Goal: Check status: Check status

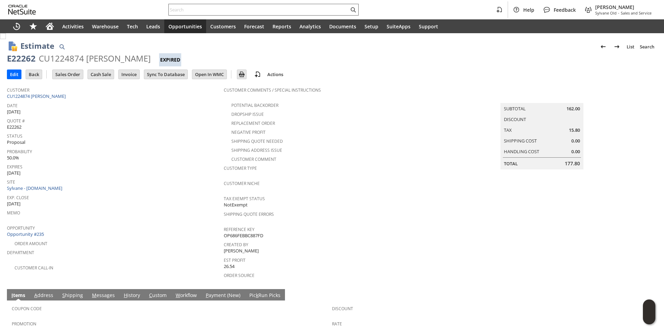
scroll to position [89, 0]
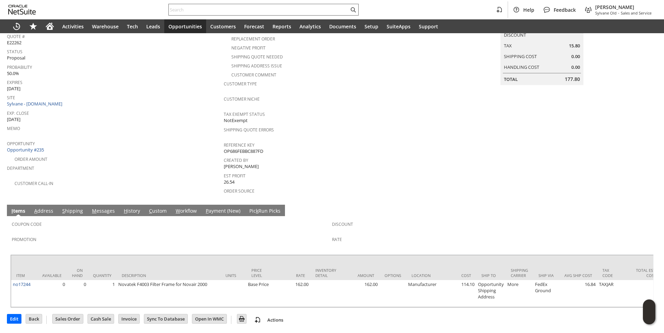
click at [211, 11] on input "text" at bounding box center [259, 10] width 180 height 8
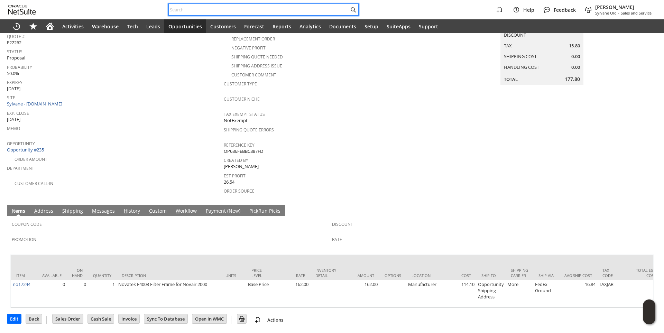
paste input "RA89562"
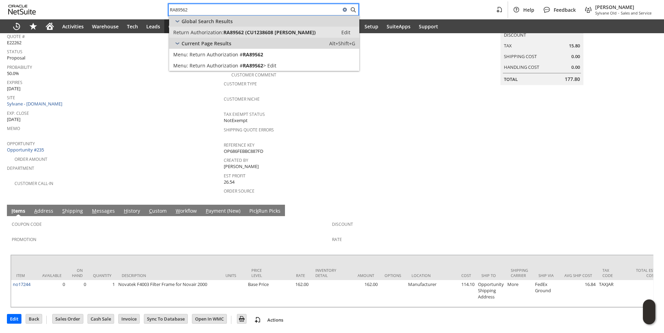
type input "RA89562"
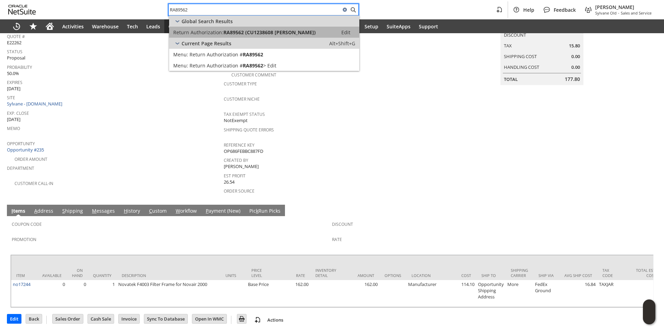
click at [226, 34] on span "RA89562 (CU1238608 [PERSON_NAME])" at bounding box center [269, 32] width 92 height 7
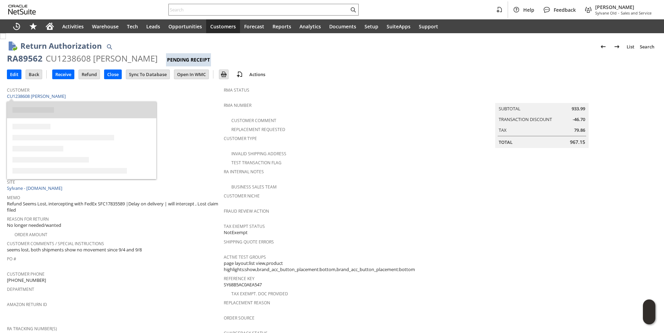
drag, startPoint x: 53, startPoint y: 97, endPoint x: 60, endPoint y: 101, distance: 7.4
click at [60, 101] on span "Date" at bounding box center [113, 105] width 213 height 8
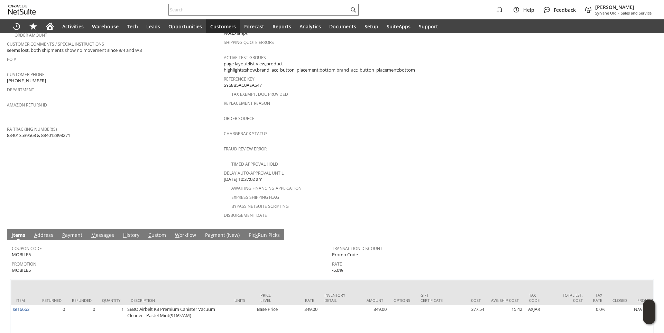
scroll to position [258, 0]
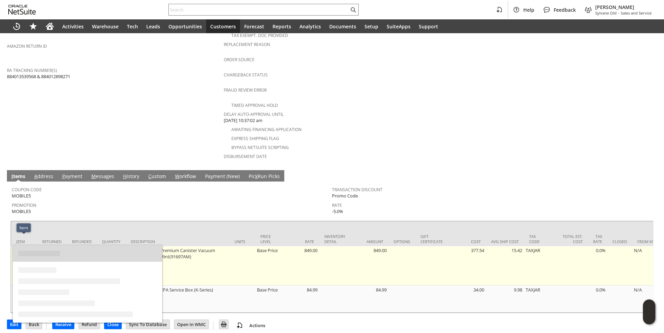
drag, startPoint x: 34, startPoint y: 239, endPoint x: 14, endPoint y: 239, distance: 20.1
click at [14, 246] on td "se16663" at bounding box center [24, 265] width 26 height 39
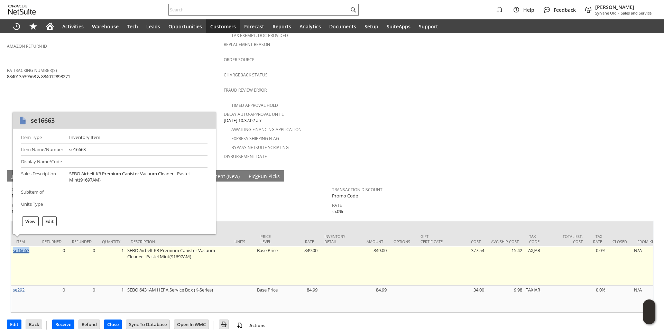
copy link "se16663"
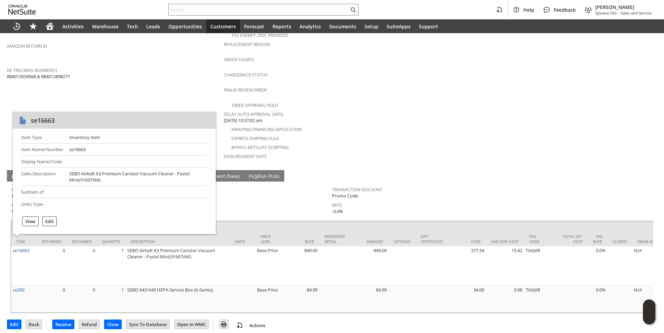
click at [271, 200] on span "Promotion" at bounding box center [170, 204] width 317 height 8
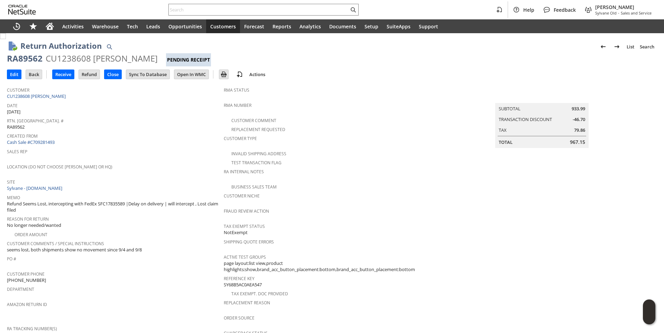
scroll to position [138, 0]
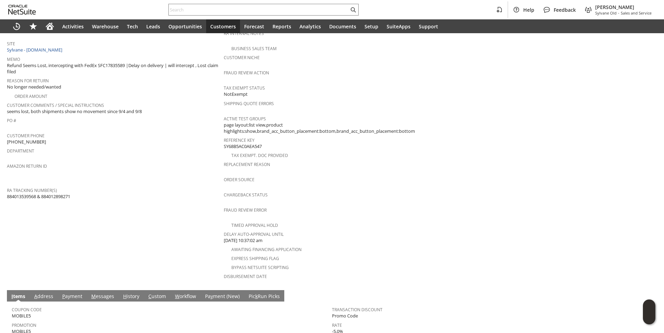
click at [15, 193] on span "884013539568 & 884012898271" at bounding box center [38, 196] width 63 height 7
copy span "884013539568"
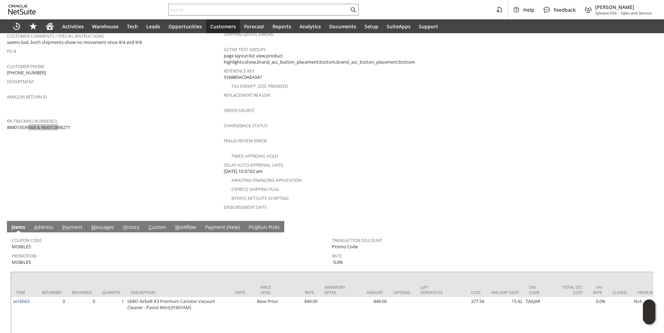
scroll to position [258, 0]
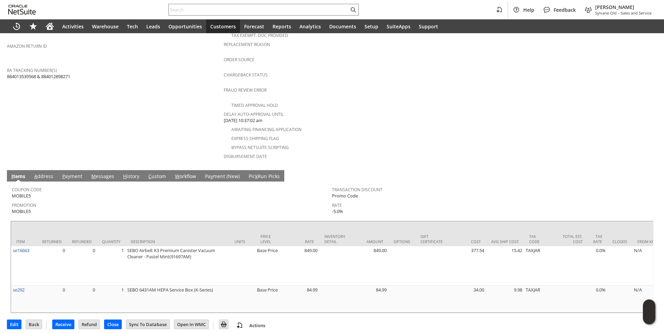
click at [220, 10] on input "text" at bounding box center [259, 10] width 180 height 8
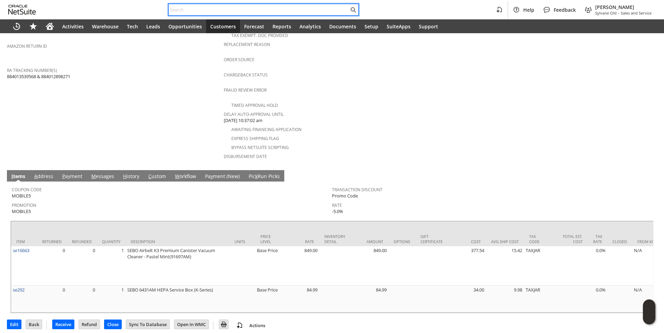
paste input "2549130149"
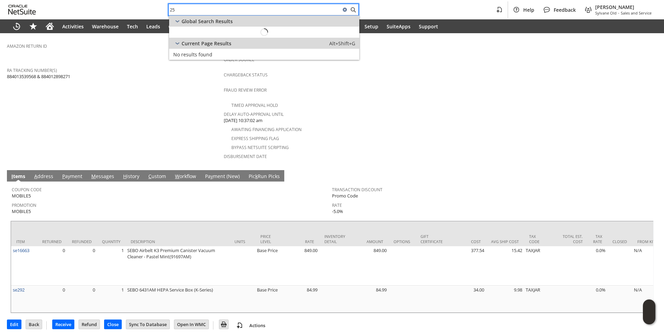
type input "2"
type input "2547600131"
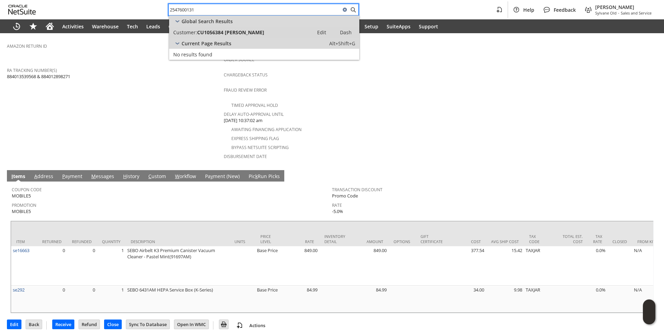
click at [204, 28] on link "Customer: CU1056384 JOHN MACHA Edit Dash" at bounding box center [264, 32] width 190 height 11
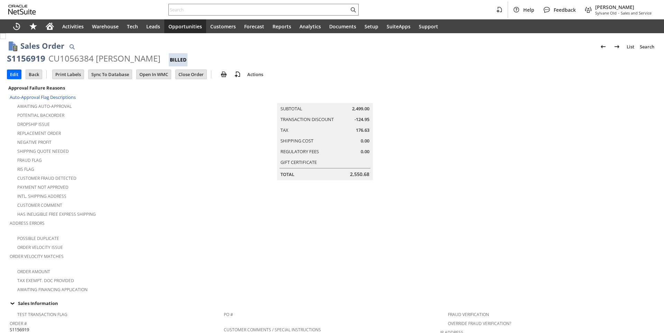
scroll to position [365, 0]
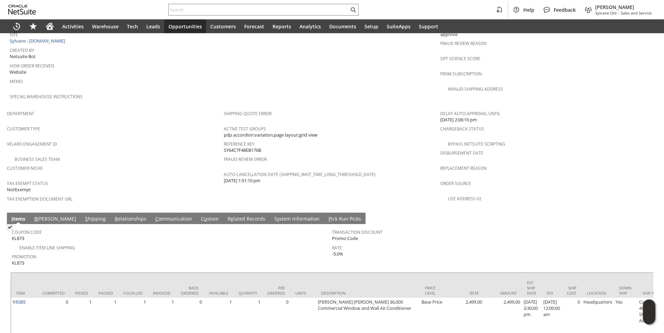
click at [154, 215] on link "C ommunication" at bounding box center [174, 219] width 40 height 8
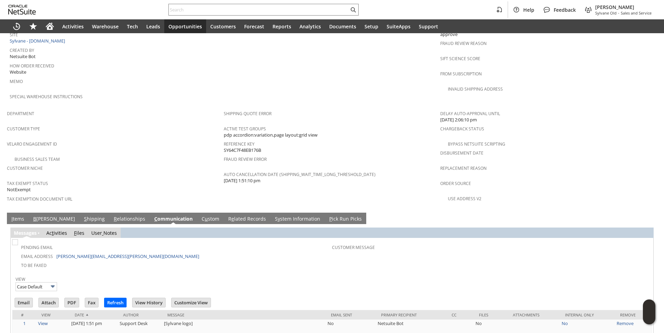
scroll to position [0, 0]
click at [24, 298] on input "Email" at bounding box center [24, 302] width 18 height 9
